Goal: Information Seeking & Learning: Understand process/instructions

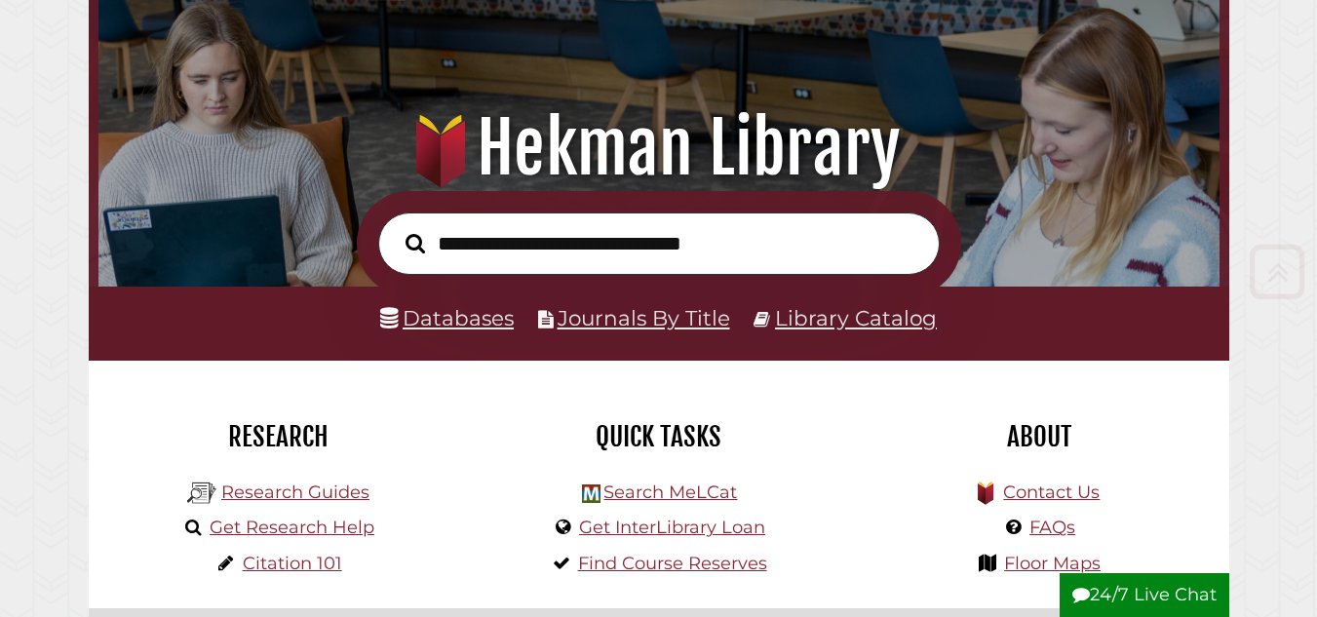
scroll to position [292, 0]
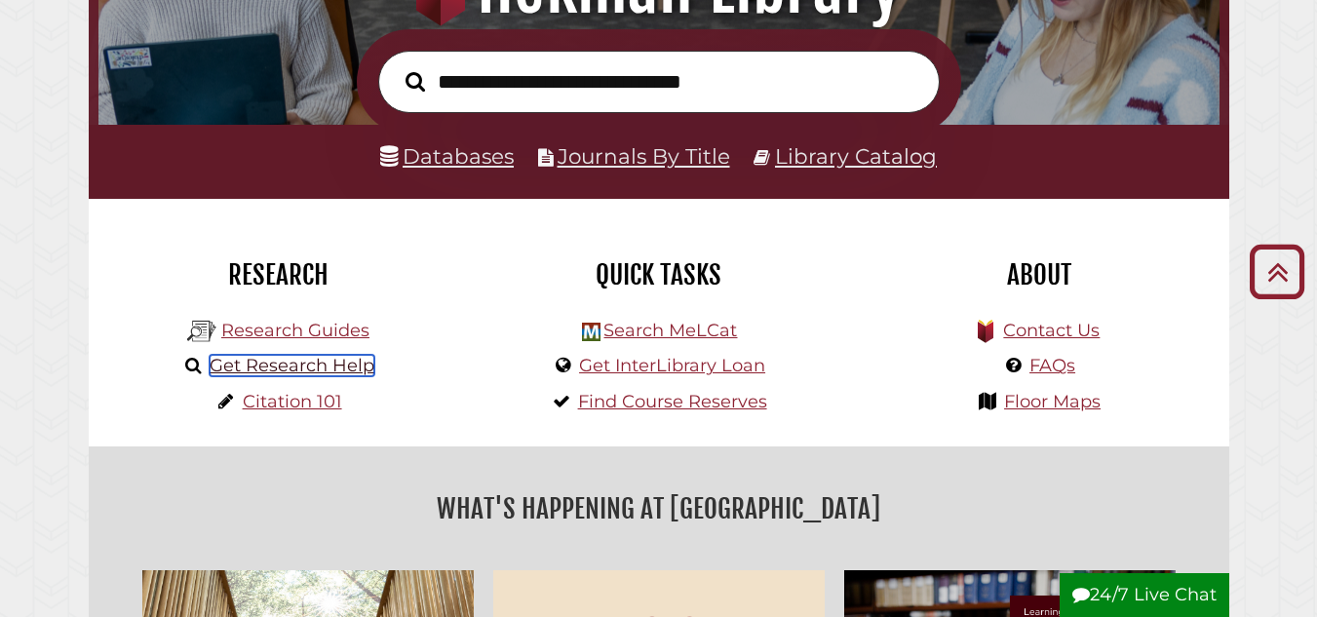
click at [351, 374] on link "Get Research Help" at bounding box center [292, 365] width 165 height 21
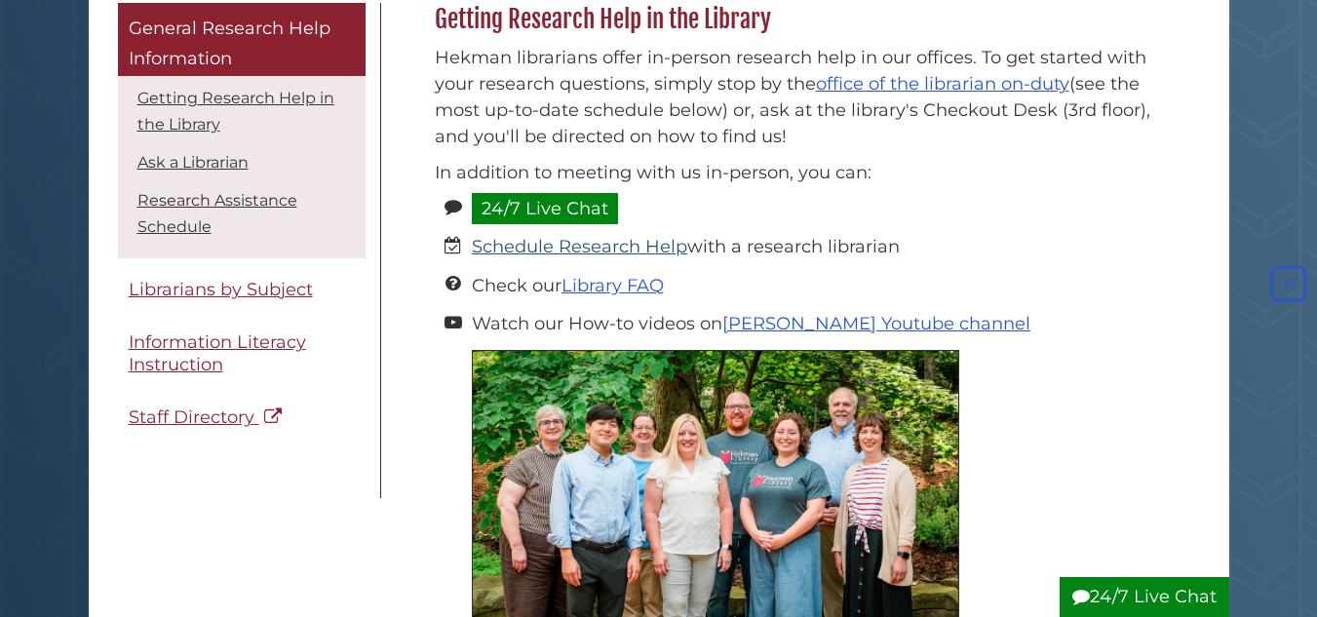
scroll to position [292, 0]
click at [619, 247] on link "Schedule Research Help" at bounding box center [579, 246] width 215 height 21
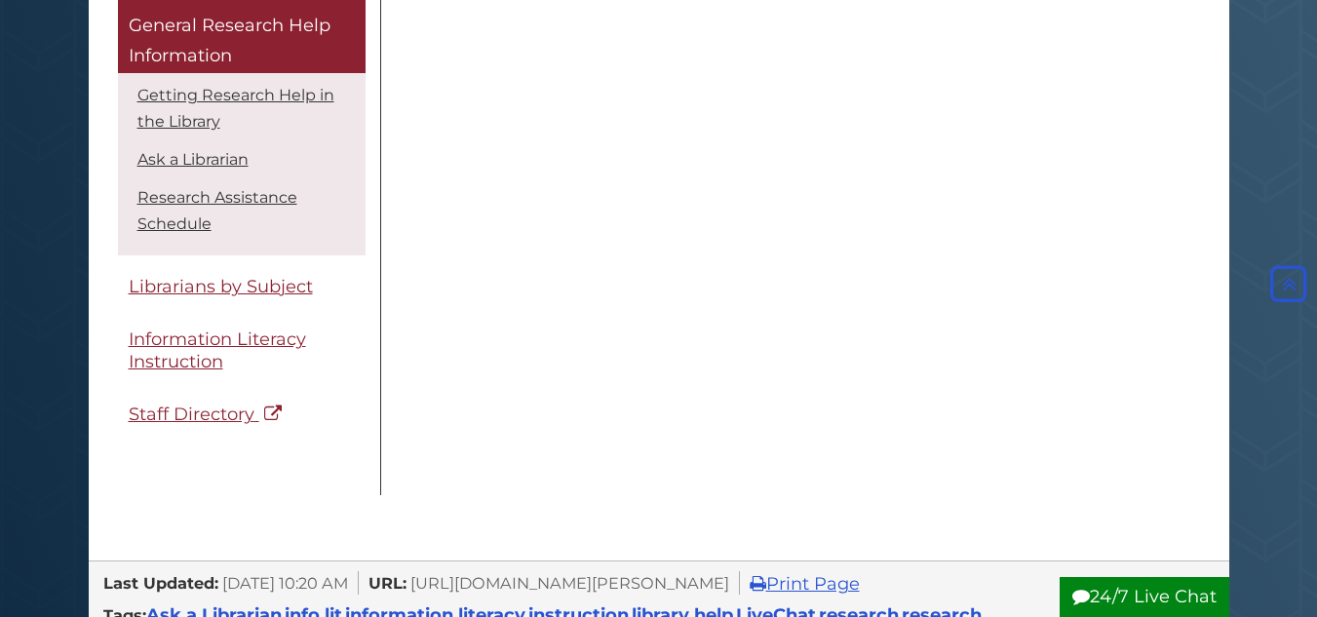
scroll to position [1564, 0]
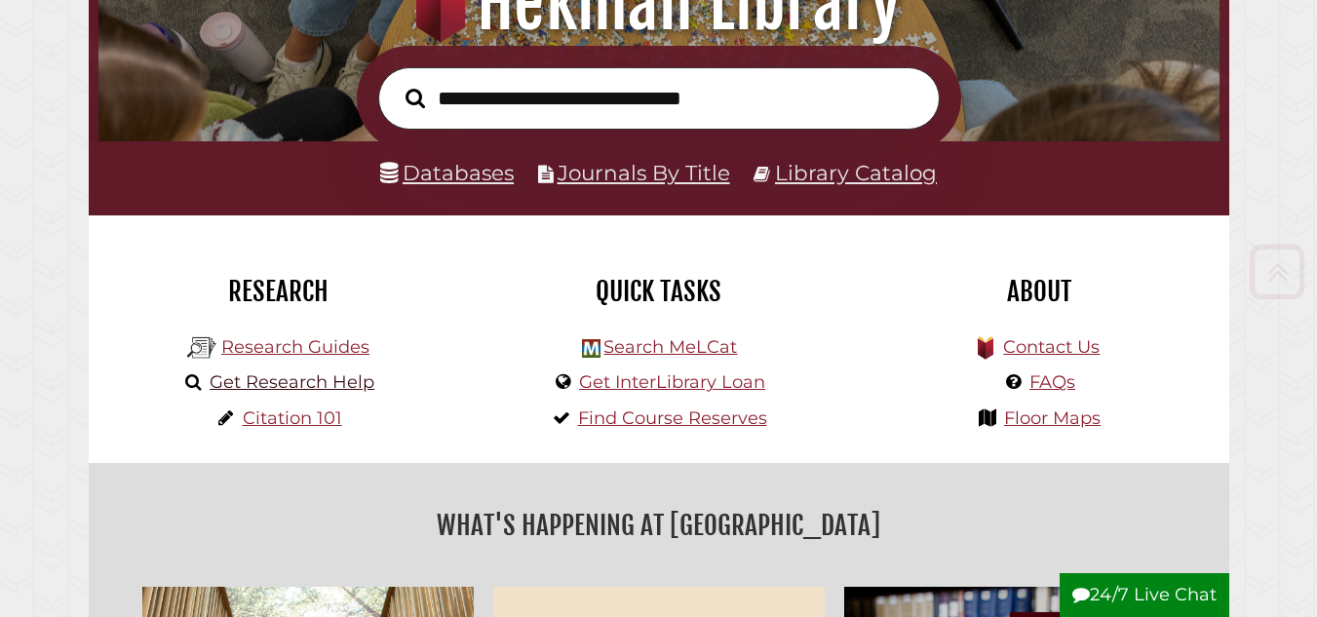
scroll to position [292, 0]
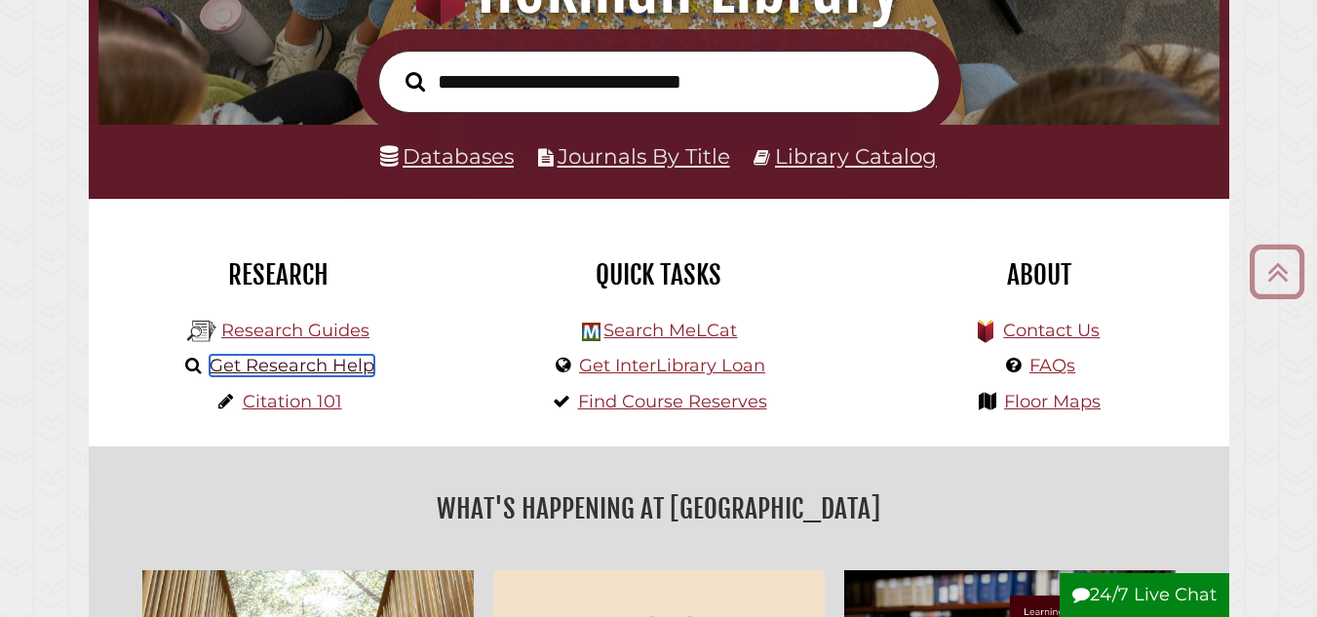
drag, startPoint x: 327, startPoint y: 369, endPoint x: 354, endPoint y: 373, distance: 26.6
click at [327, 369] on link "Get Research Help" at bounding box center [292, 365] width 165 height 21
